Goal: Find specific page/section: Find specific page/section

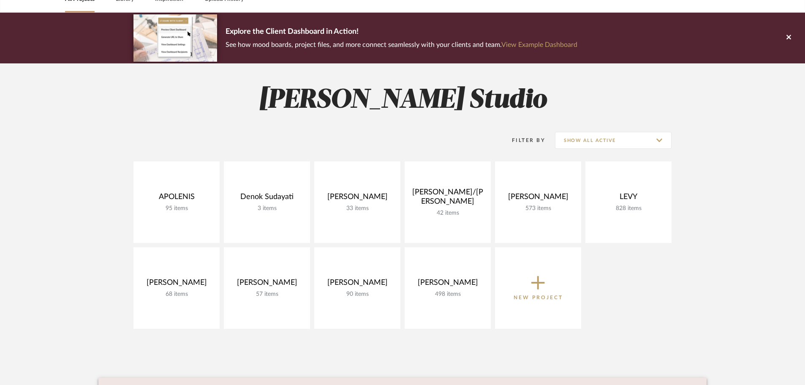
scroll to position [85, 0]
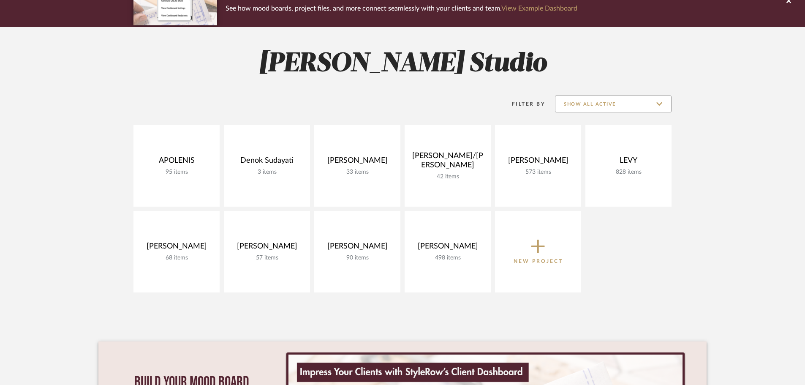
click at [618, 96] on input "Show All Active" at bounding box center [613, 104] width 117 height 17
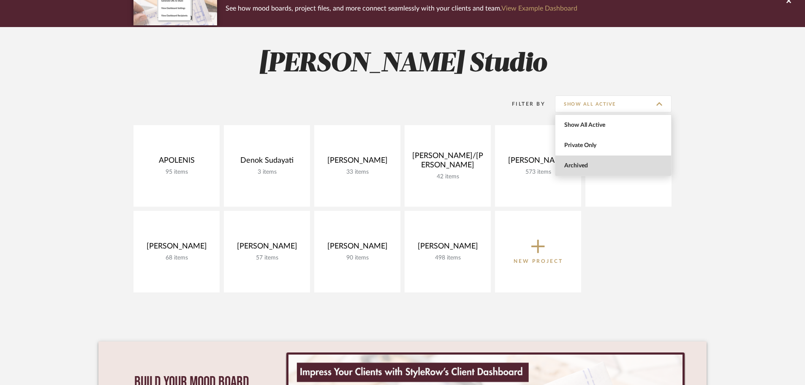
click at [589, 168] on span "Archived" at bounding box center [615, 165] width 100 height 7
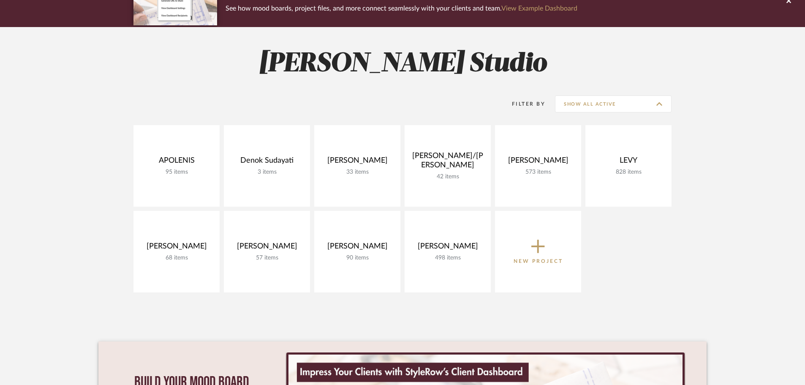
type input "Archived"
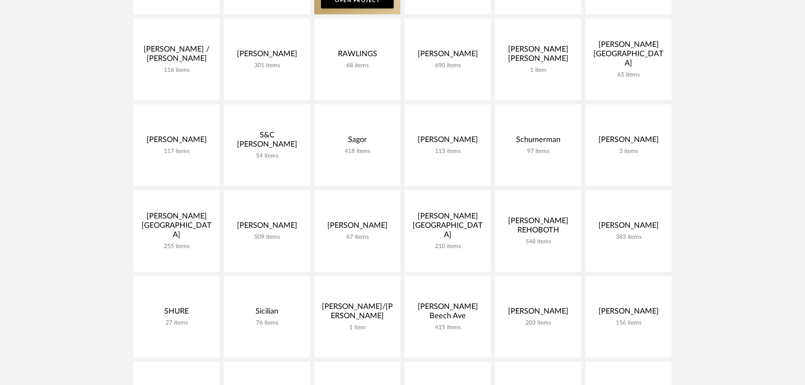
scroll to position [1056, 0]
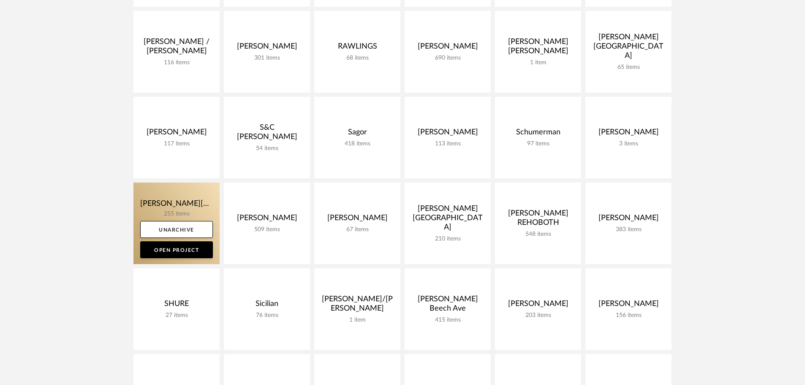
click at [198, 212] on link at bounding box center [177, 224] width 86 height 82
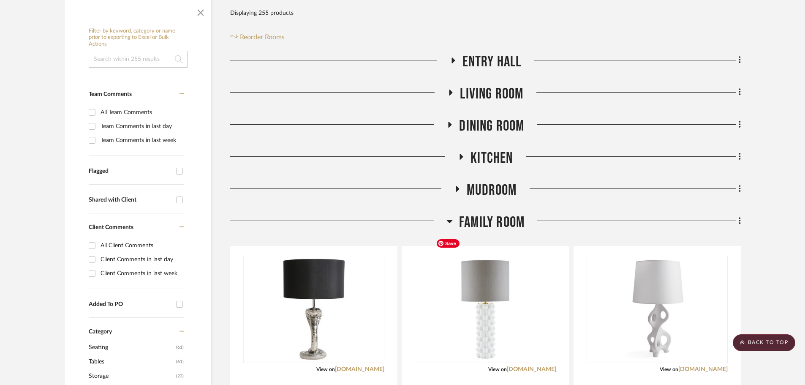
scroll to position [127, 0]
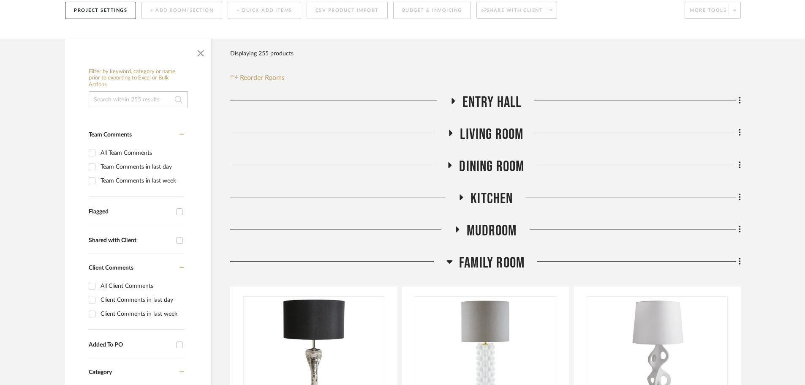
click at [448, 257] on icon at bounding box center [450, 262] width 6 height 10
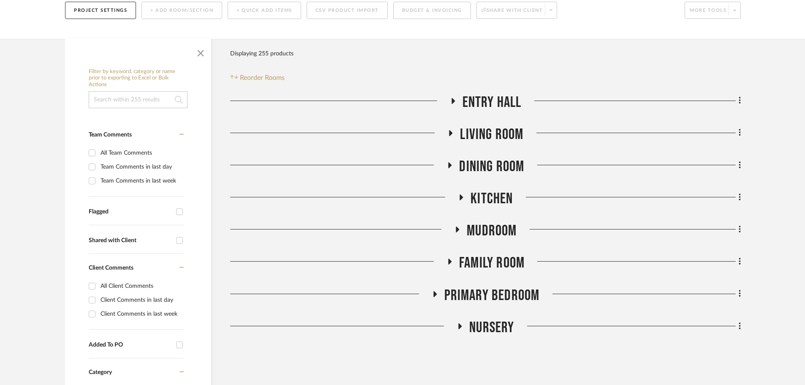
click at [458, 126] on h3 "Living Room" at bounding box center [486, 135] width 76 height 18
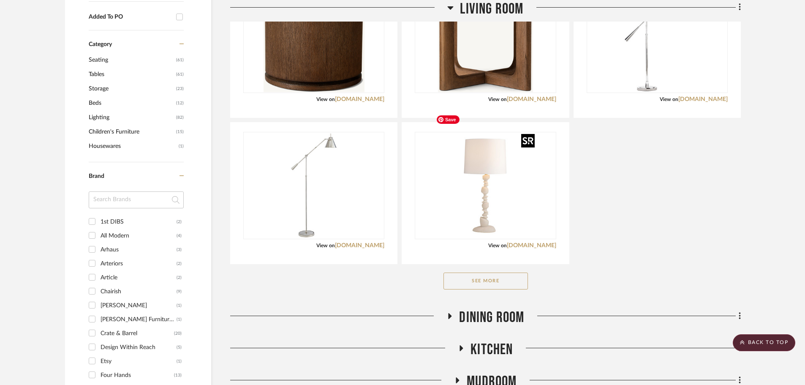
scroll to position [465, 0]
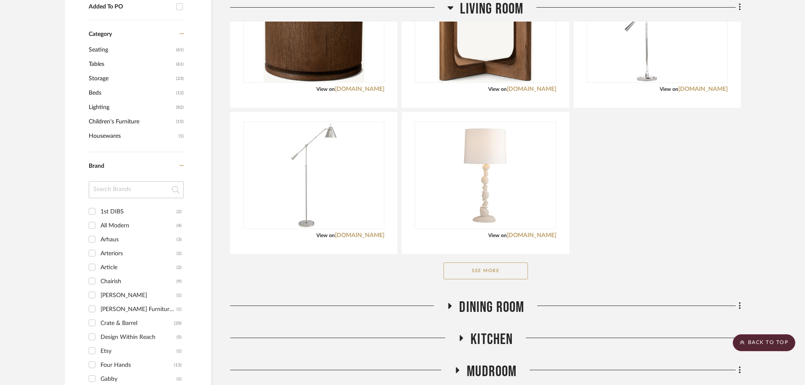
click at [503, 262] on button "See More" at bounding box center [486, 270] width 85 height 17
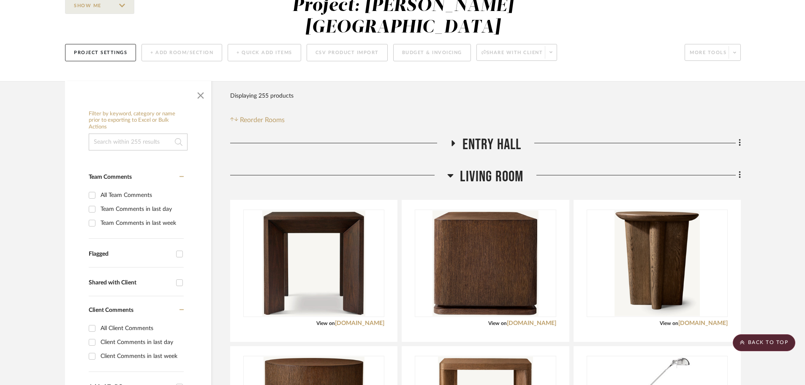
scroll to position [0, 0]
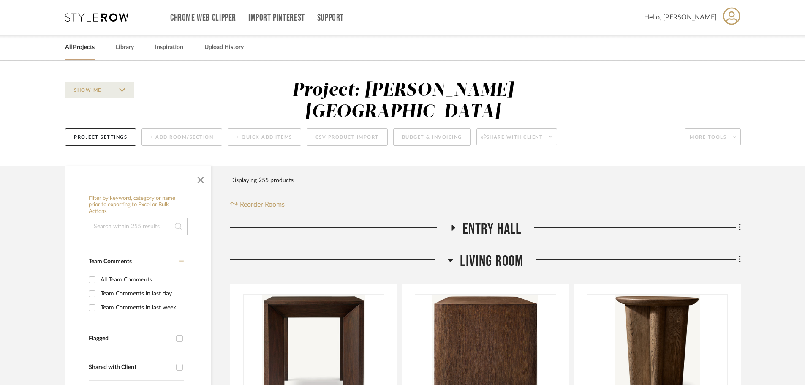
click at [457, 252] on h3 "Living Room" at bounding box center [486, 261] width 76 height 18
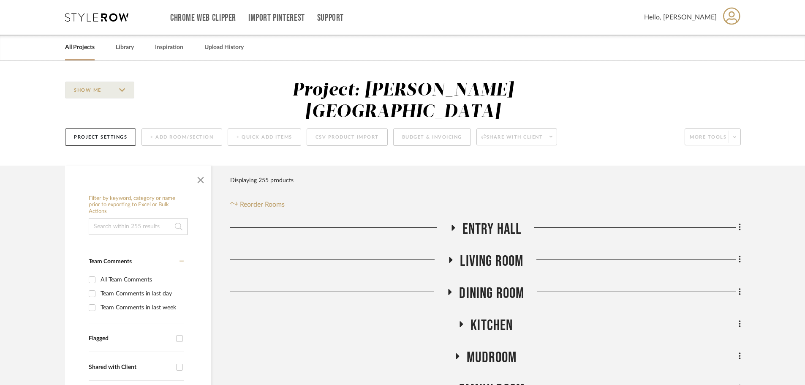
click at [450, 224] on icon at bounding box center [453, 227] width 10 height 6
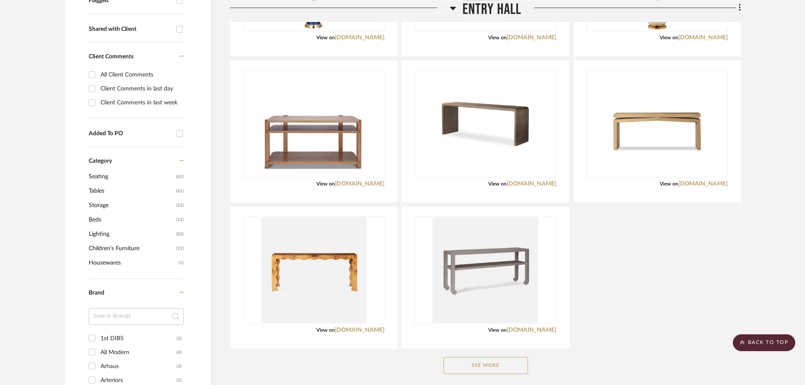
scroll to position [423, 0]
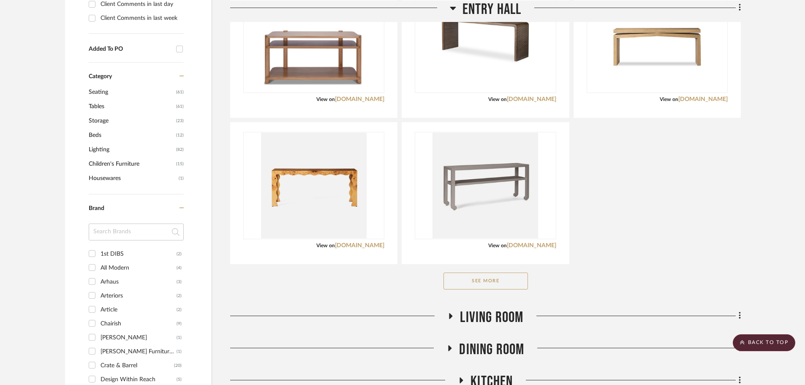
click at [489, 273] on button "See More" at bounding box center [486, 281] width 85 height 17
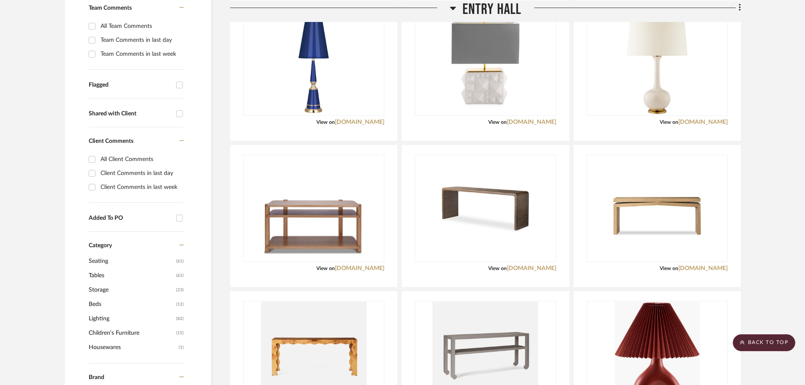
scroll to position [0, 0]
